Goal: Transaction & Acquisition: Purchase product/service

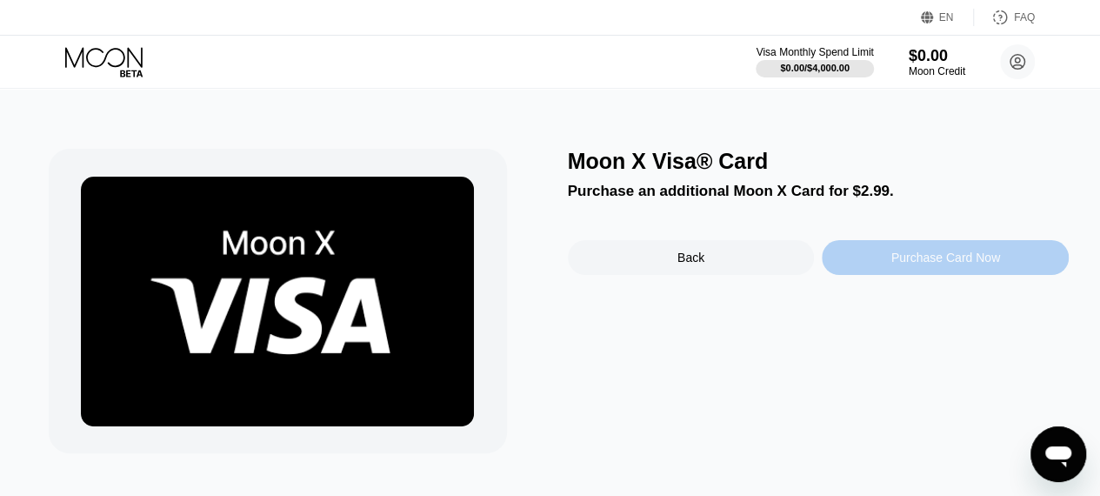
click at [934, 255] on div "Purchase Card Now" at bounding box center [945, 257] width 109 height 14
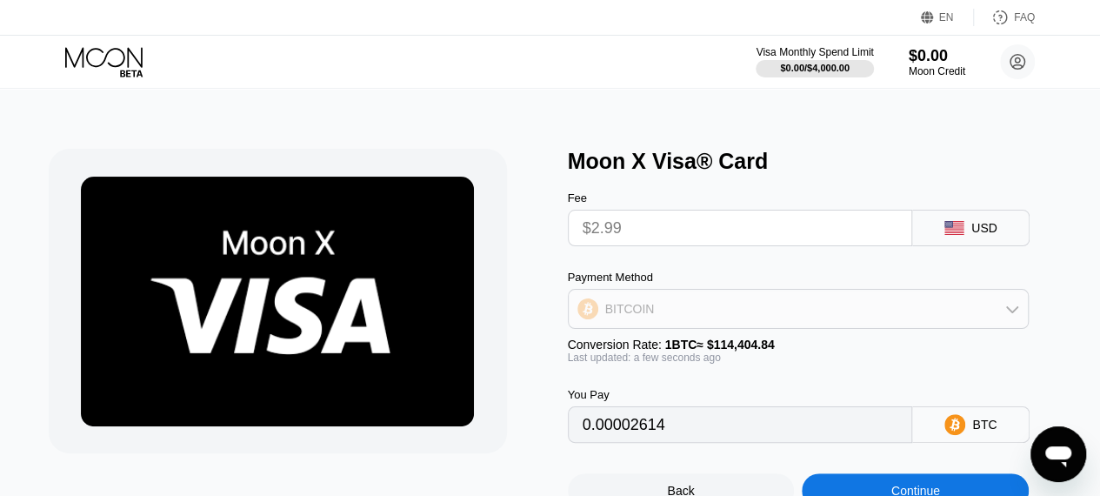
click at [1003, 316] on div "BITCOIN" at bounding box center [799, 308] width 460 height 35
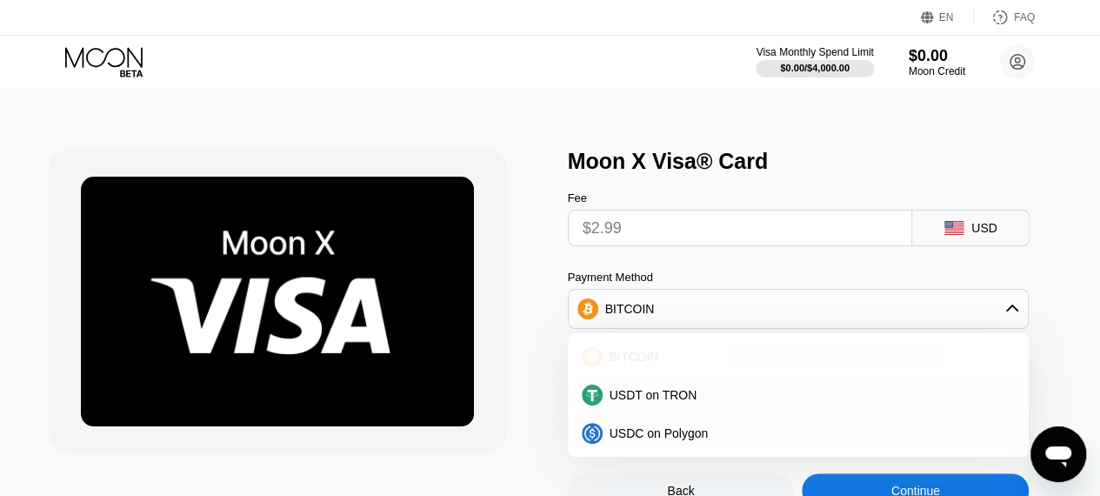
click at [622, 363] on span "BITCOIN" at bounding box center [634, 356] width 50 height 14
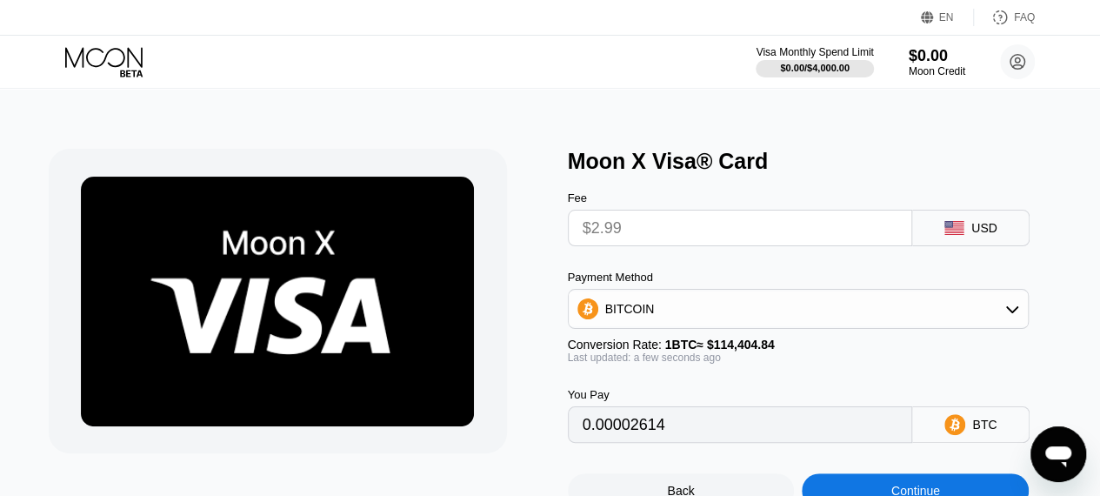
click at [735, 230] on input "$2.99" at bounding box center [740, 227] width 316 height 35
click at [113, 59] on icon at bounding box center [105, 62] width 81 height 30
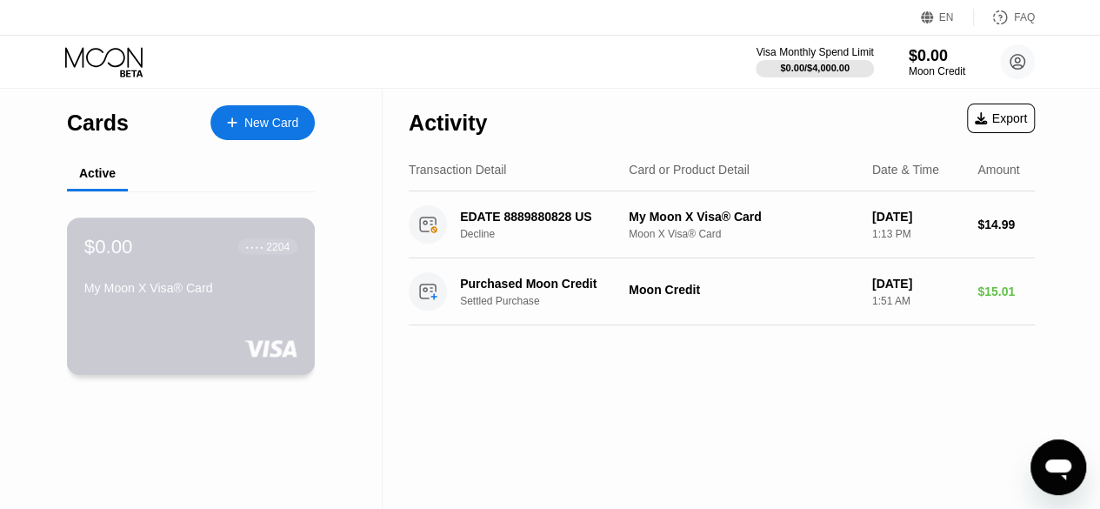
click at [225, 295] on div "My Moon X Visa® Card" at bounding box center [190, 288] width 213 height 14
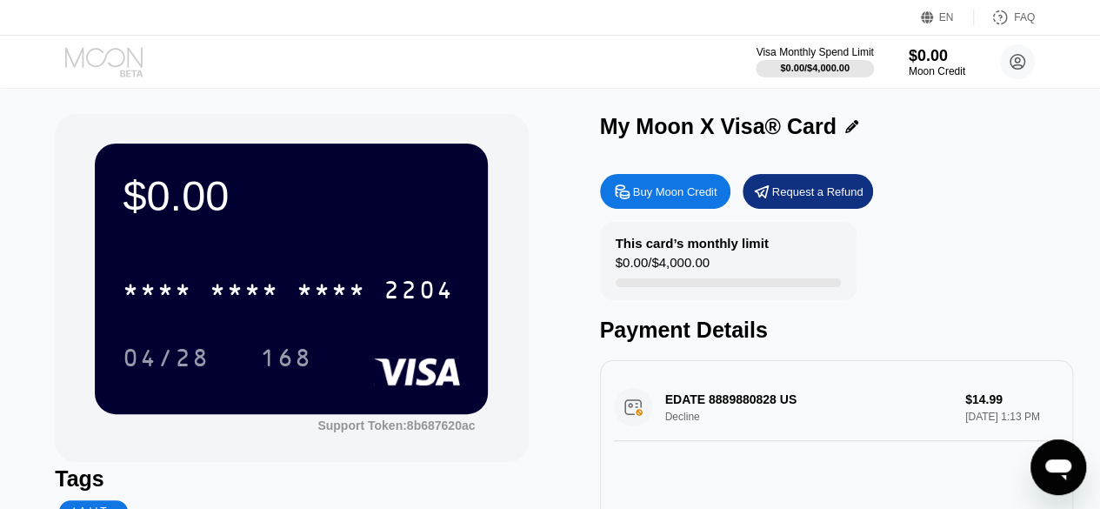
click at [125, 58] on icon at bounding box center [105, 62] width 81 height 30
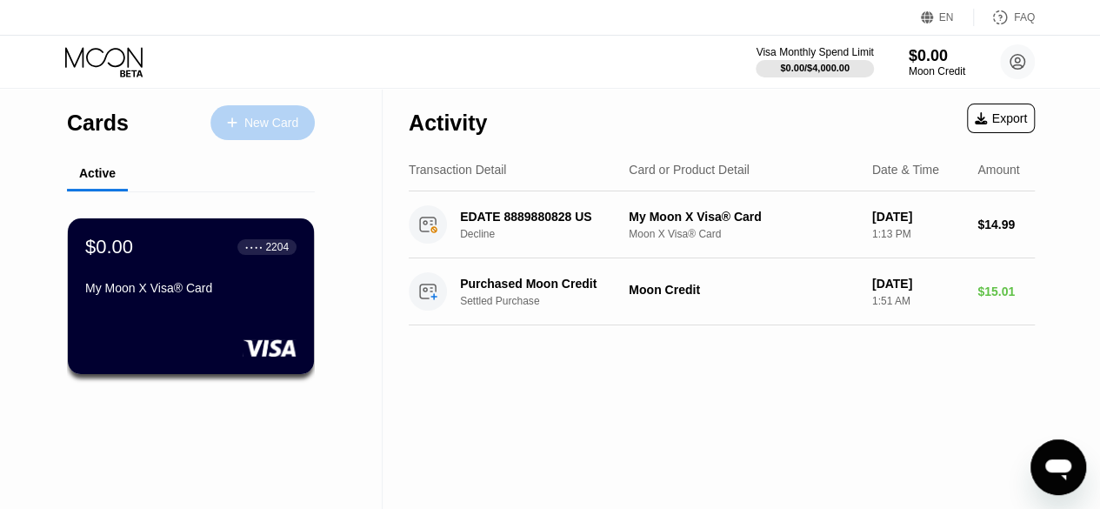
click at [280, 132] on div "New Card" at bounding box center [262, 122] width 104 height 35
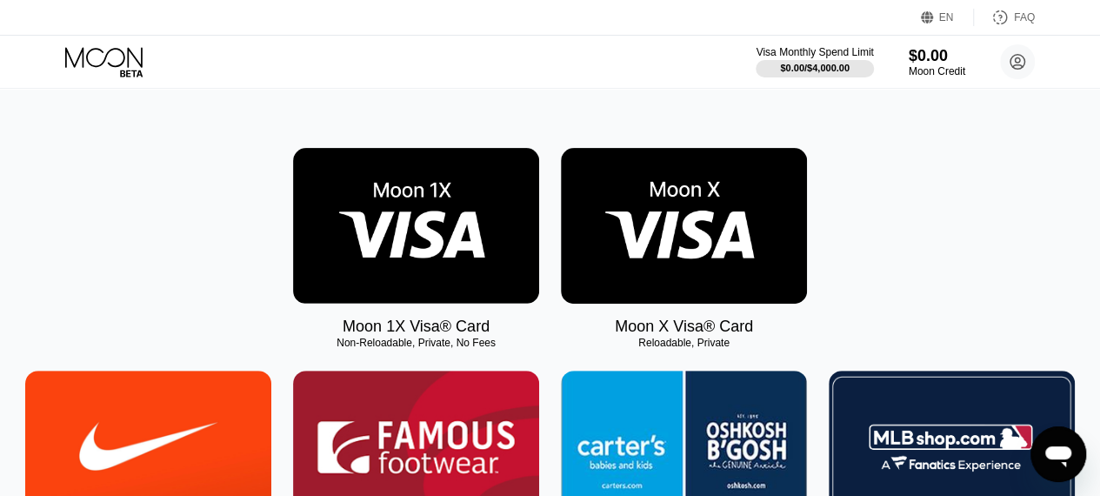
scroll to position [278, 0]
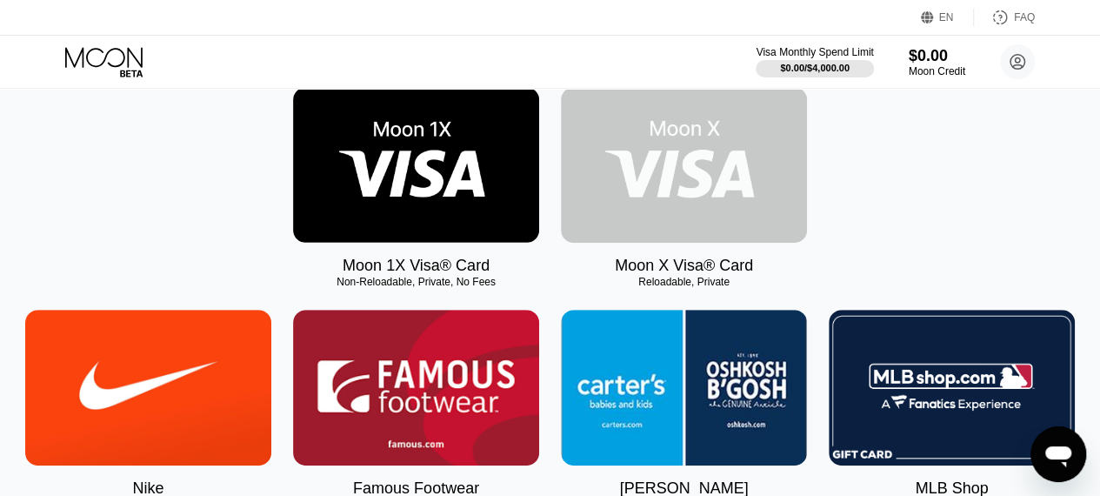
click at [719, 176] on img at bounding box center [684, 165] width 246 height 156
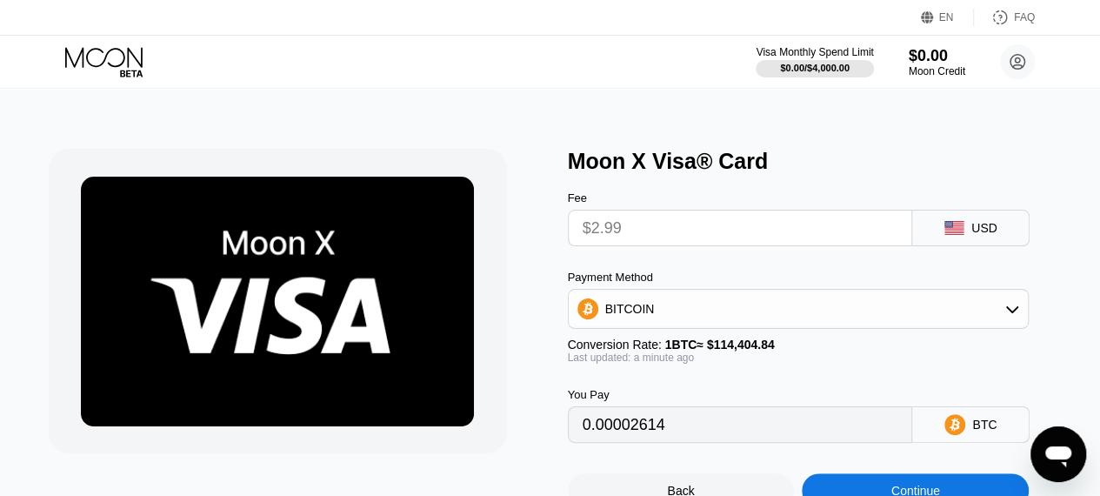
click at [808, 236] on input "$2.99" at bounding box center [740, 227] width 316 height 35
click at [838, 316] on div "BITCOIN" at bounding box center [799, 308] width 460 height 35
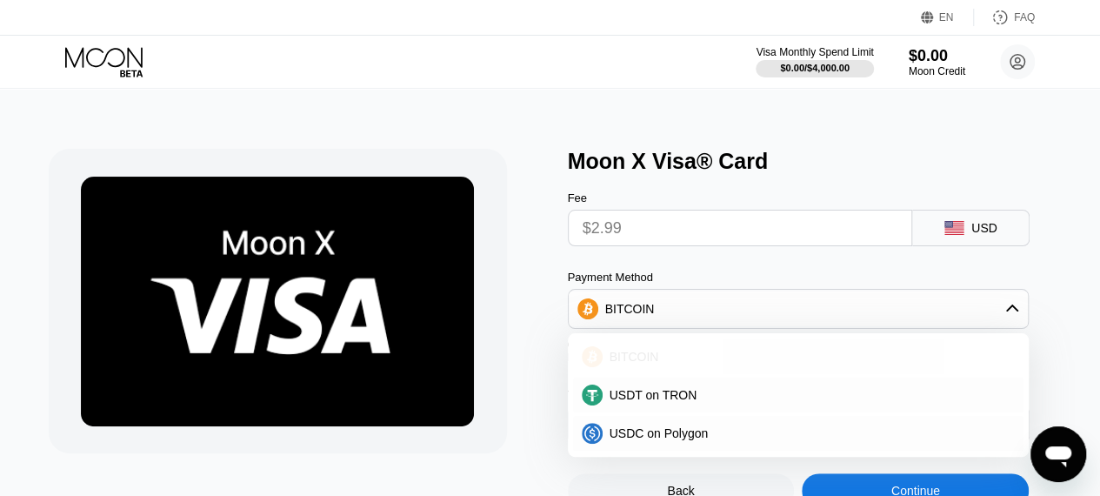
click at [660, 363] on div "BITCOIN" at bounding box center [808, 356] width 413 height 14
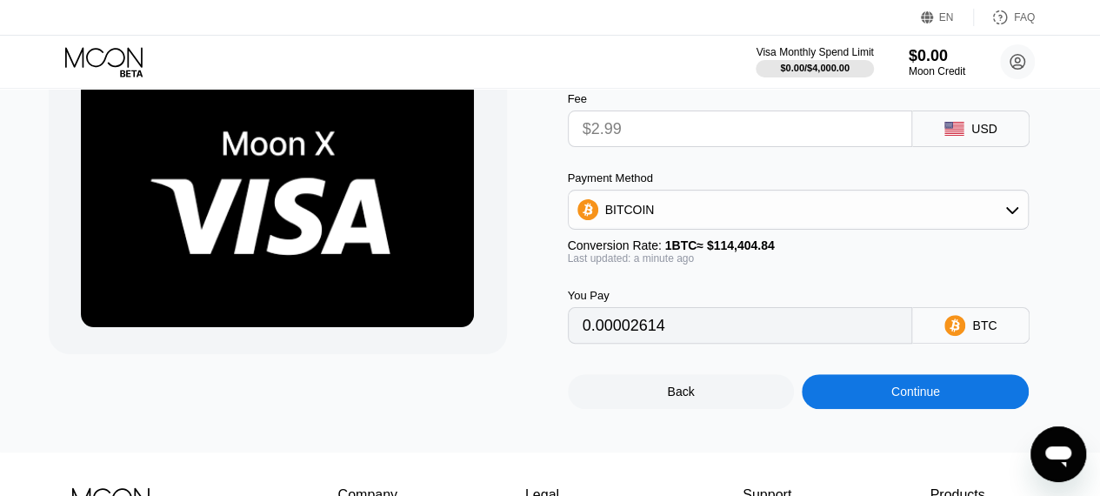
scroll to position [43, 0]
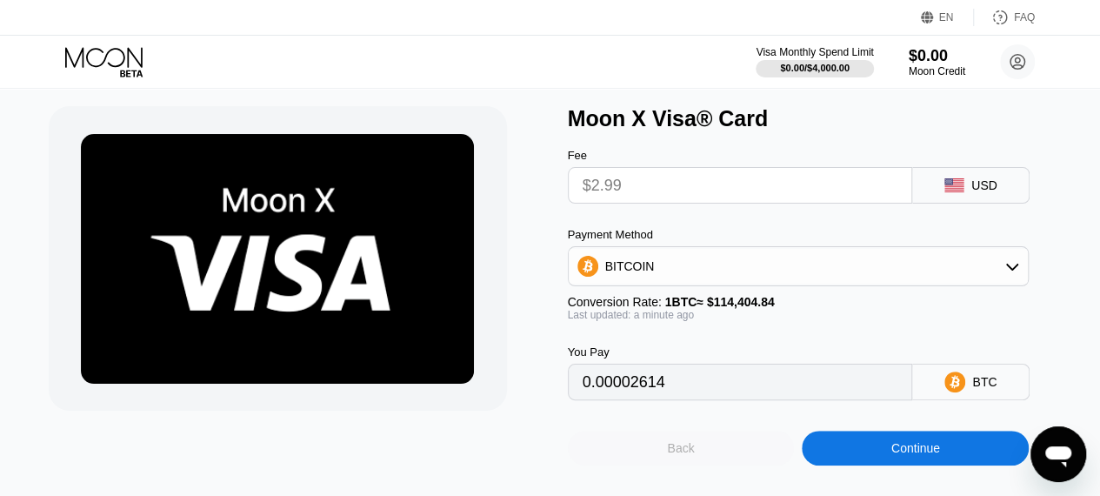
click at [682, 455] on div "Back" at bounding box center [680, 448] width 27 height 14
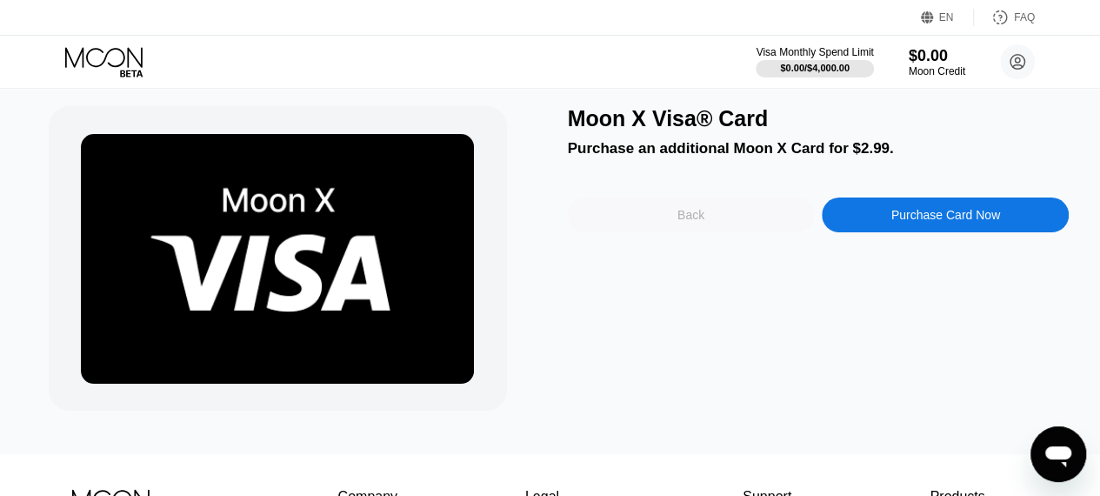
click at [688, 213] on div "Back" at bounding box center [690, 215] width 27 height 14
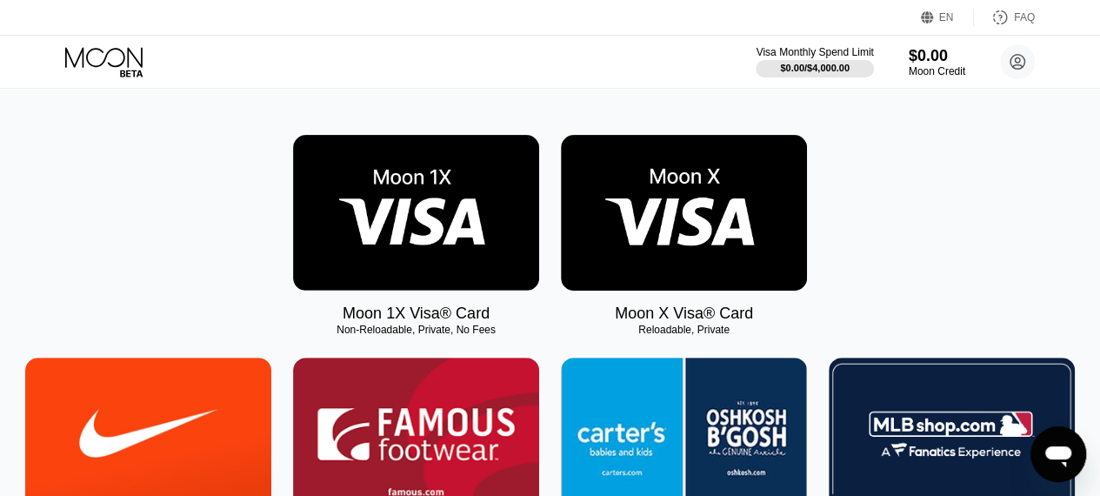
scroll to position [174, 0]
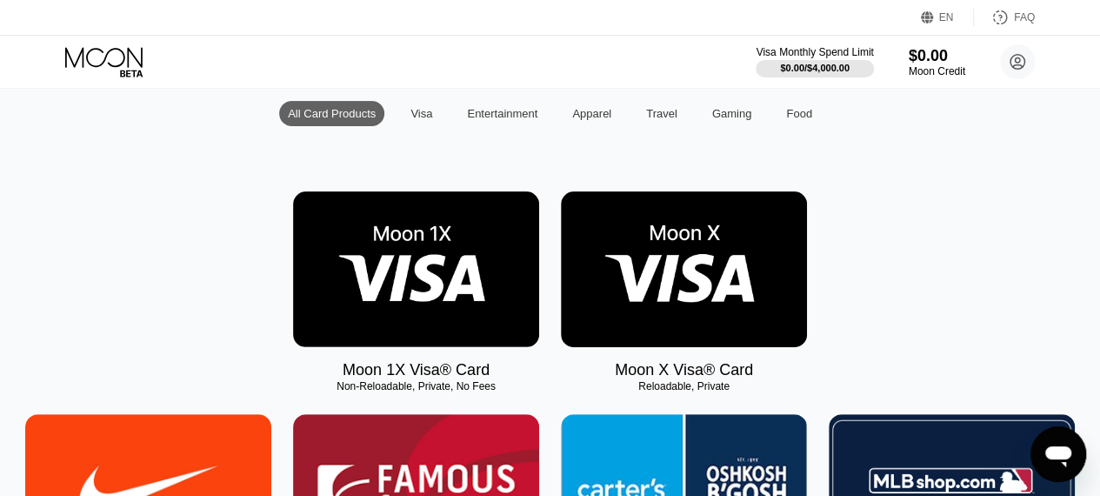
click at [476, 309] on img at bounding box center [416, 269] width 246 height 156
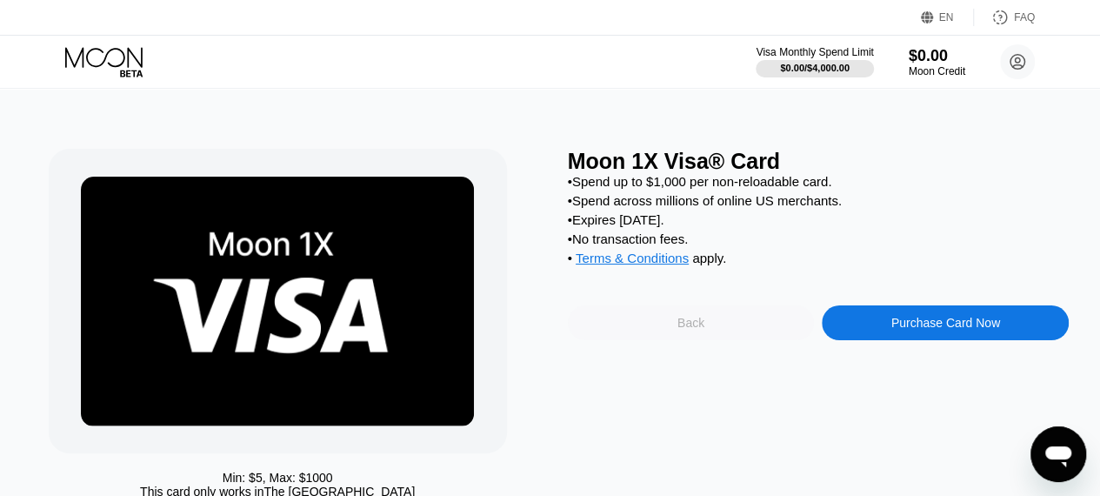
click at [695, 329] on div "Back" at bounding box center [690, 323] width 27 height 14
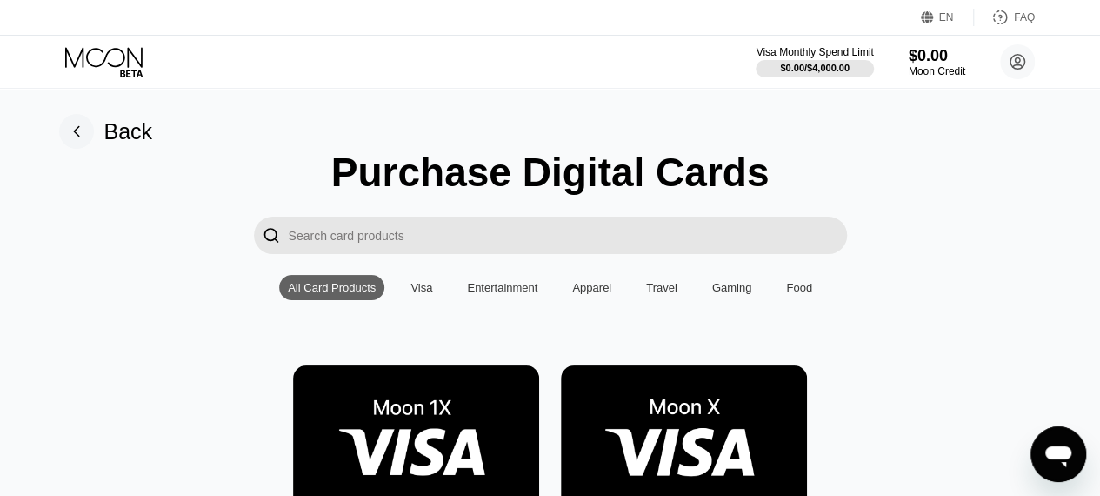
click at [692, 405] on img at bounding box center [684, 443] width 246 height 156
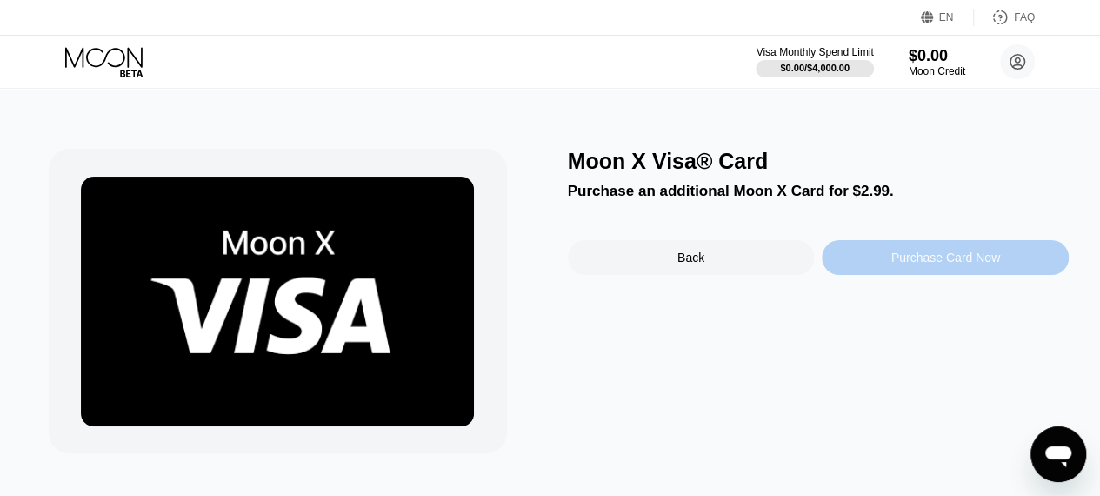
click at [947, 258] on div "Purchase Card Now" at bounding box center [945, 257] width 109 height 14
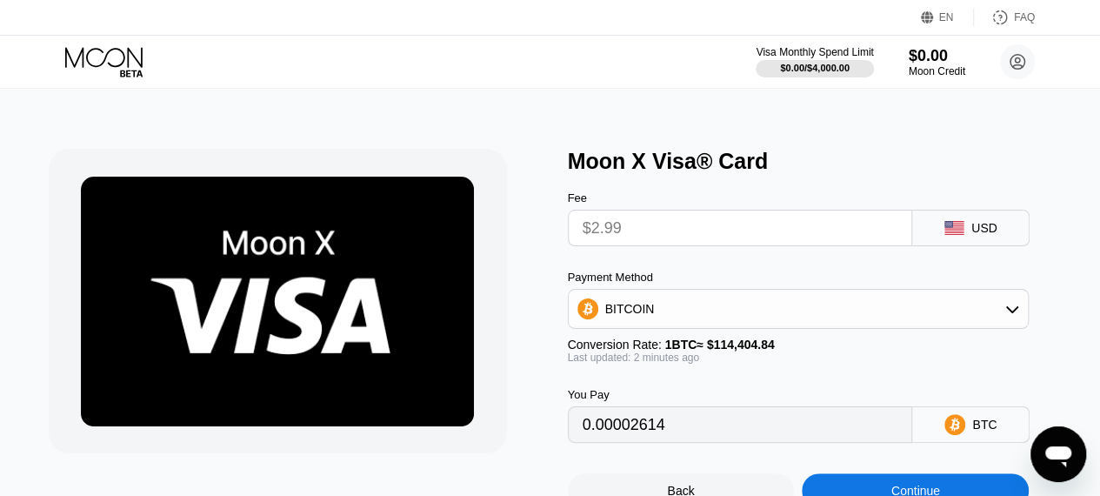
click at [893, 237] on input "$2.99" at bounding box center [740, 227] width 316 height 35
click at [112, 66] on icon at bounding box center [105, 62] width 81 height 30
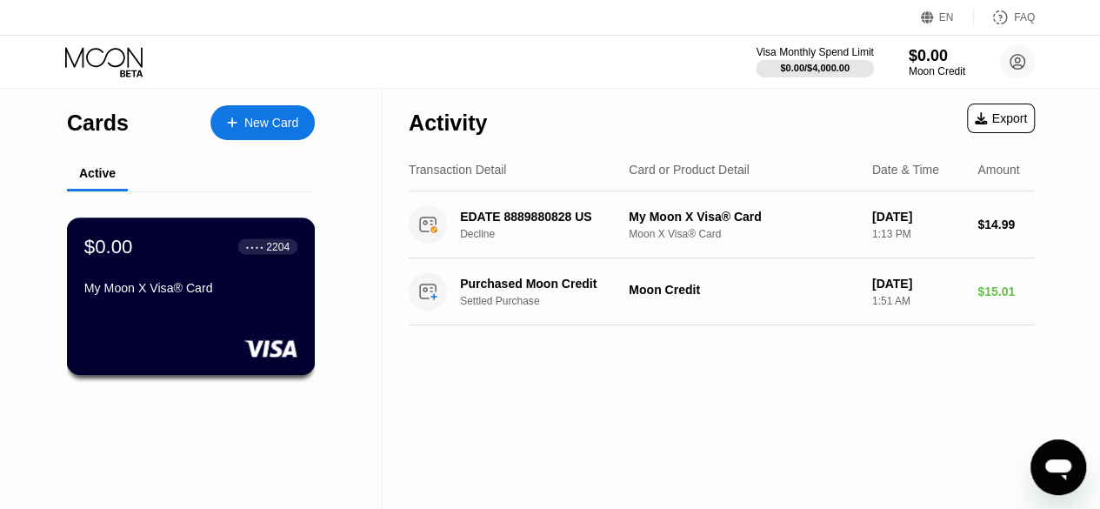
click at [261, 295] on div "My Moon X Visa® Card" at bounding box center [190, 288] width 213 height 14
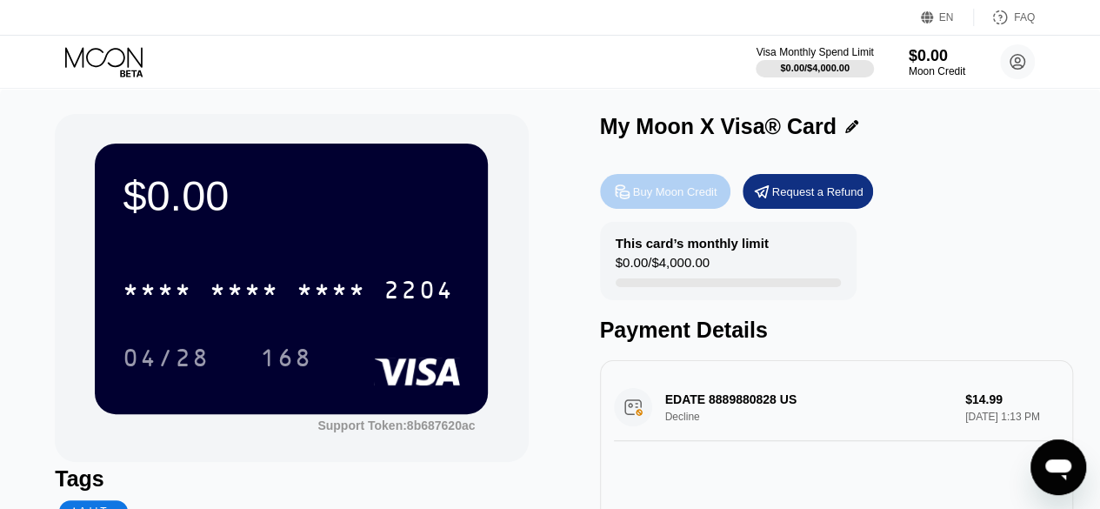
click at [682, 194] on div "Buy Moon Credit" at bounding box center [675, 191] width 84 height 15
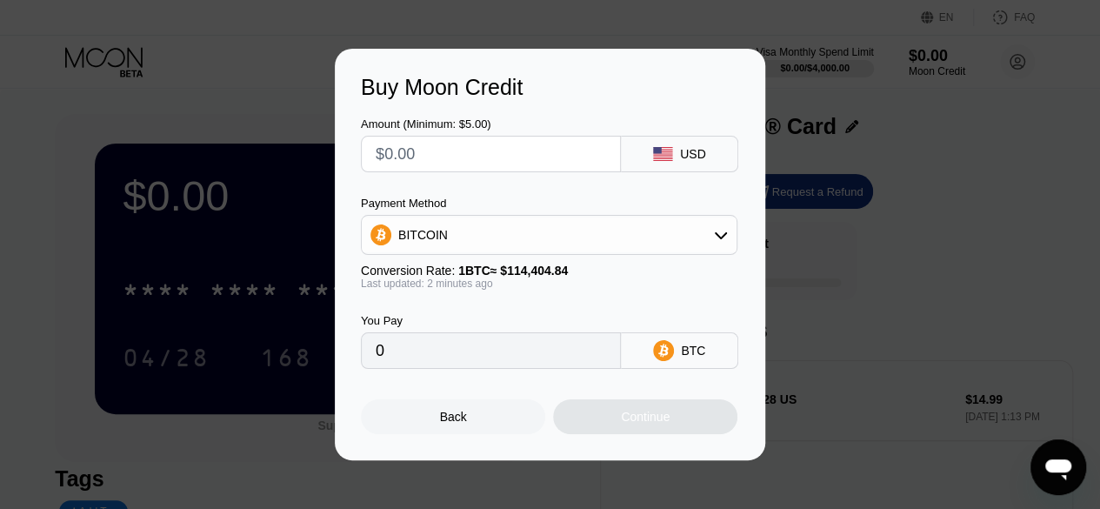
click at [546, 158] on input "text" at bounding box center [491, 153] width 230 height 35
type input "$2"
type input "0.00001749"
type input "$20"
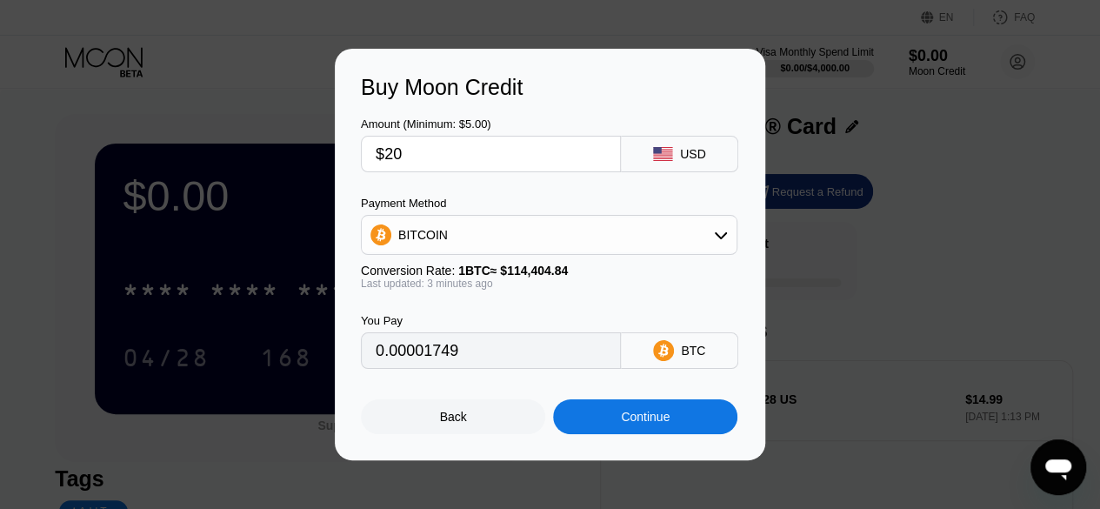
type input "0.00017482"
type input "$20"
click at [915, 277] on div "Buy Moon Credit Amount (Minimum: $5.00) $20 USD Payment Method BITCOIN Conversi…" at bounding box center [550, 254] width 1100 height 411
click at [451, 423] on div "Back" at bounding box center [453, 416] width 27 height 14
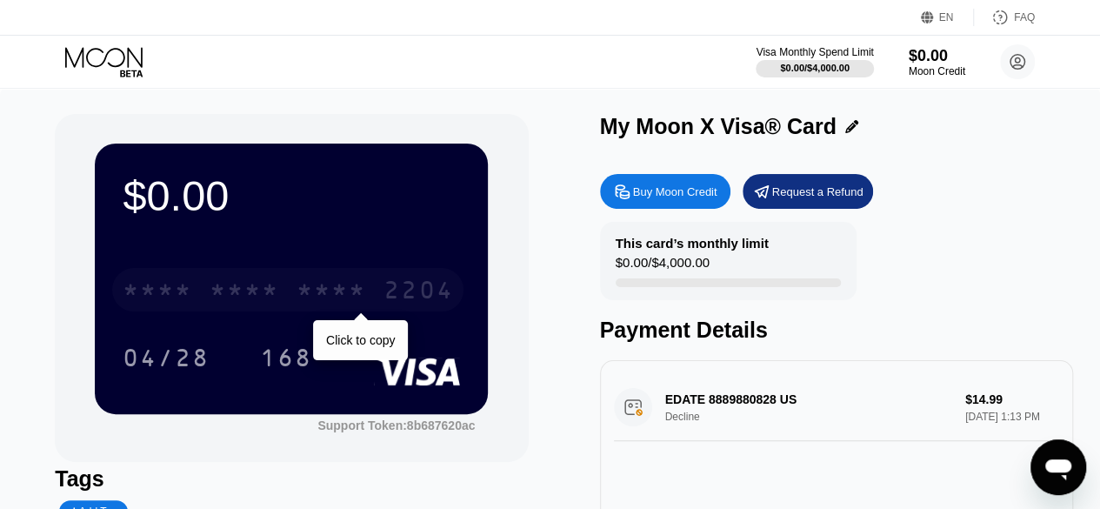
click at [320, 306] on div "* * * *" at bounding box center [331, 292] width 70 height 28
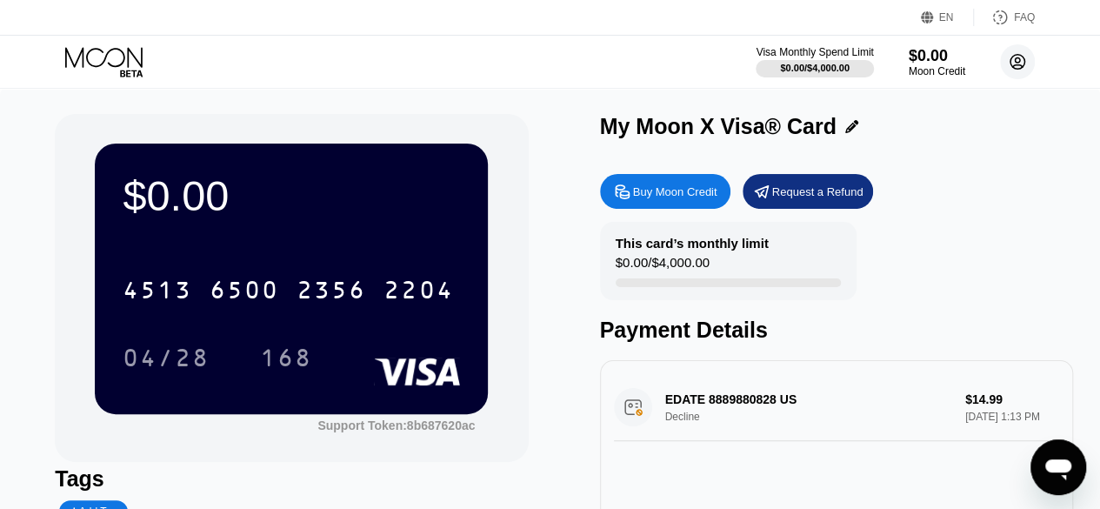
click at [1015, 63] on circle at bounding box center [1017, 61] width 35 height 35
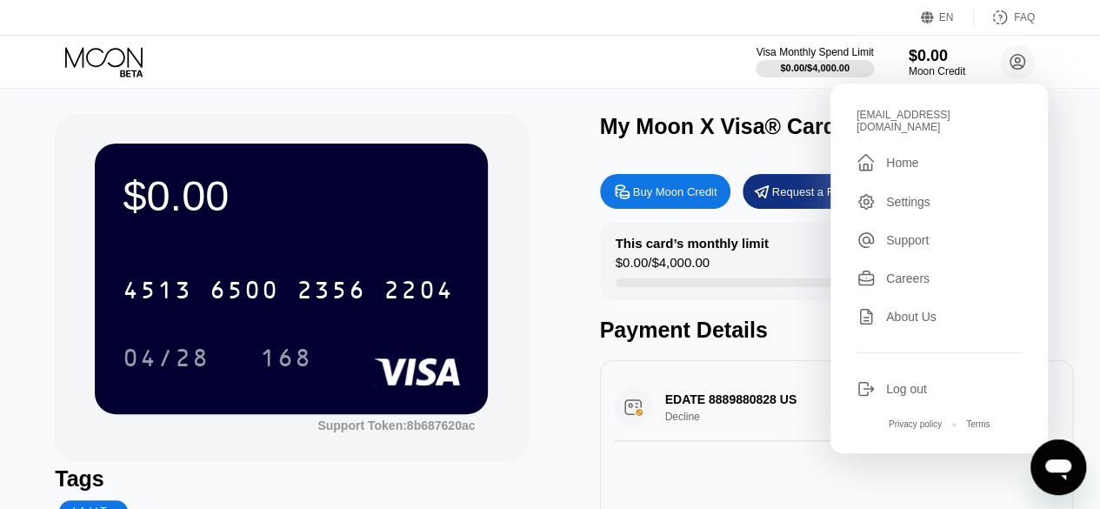
click at [532, 50] on div "Visa Monthly Spend Limit $0.00 / $4,000.00 $0.00 Moon Credit ask4katbra@gmail.c…" at bounding box center [550, 62] width 1100 height 52
